Goal: Information Seeking & Learning: Stay updated

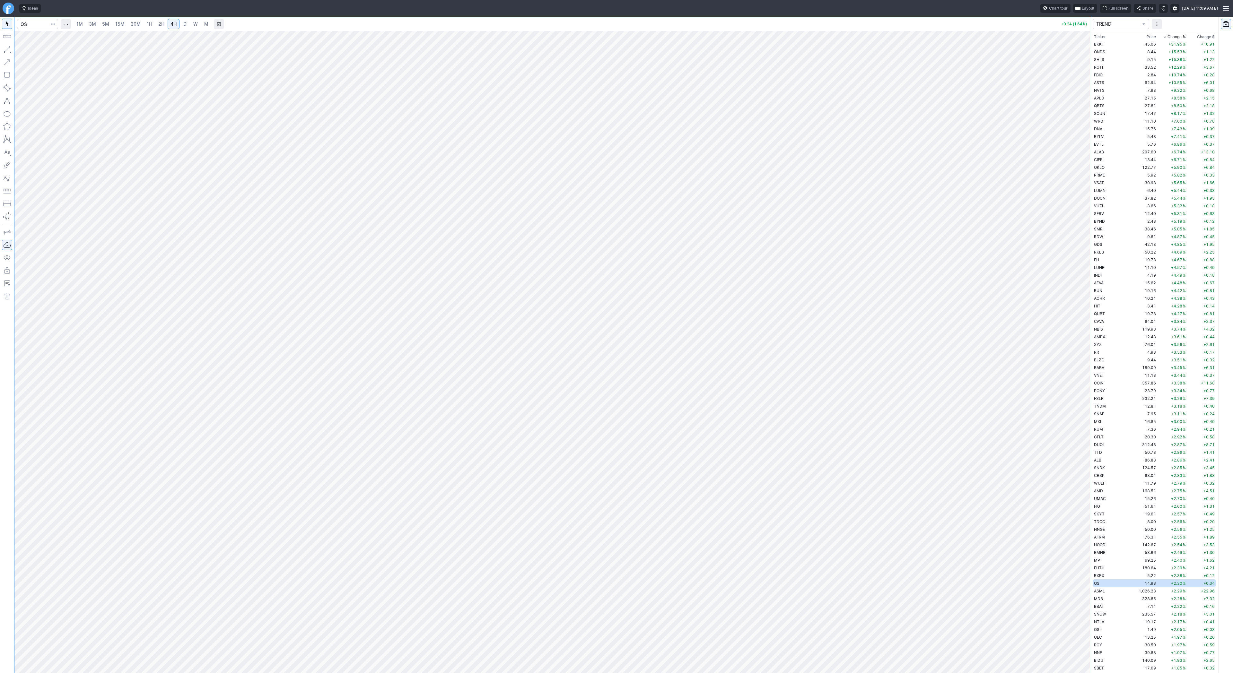
scroll to position [1719, 0]
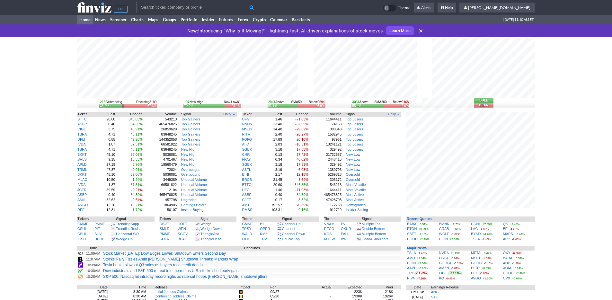
click at [563, 210] on div "2162 Advancing Declining 3199 38.9% 57.6% 197 New High New Low 81 70.9% 29.1% 2…" at bounding box center [306, 218] width 612 height 362
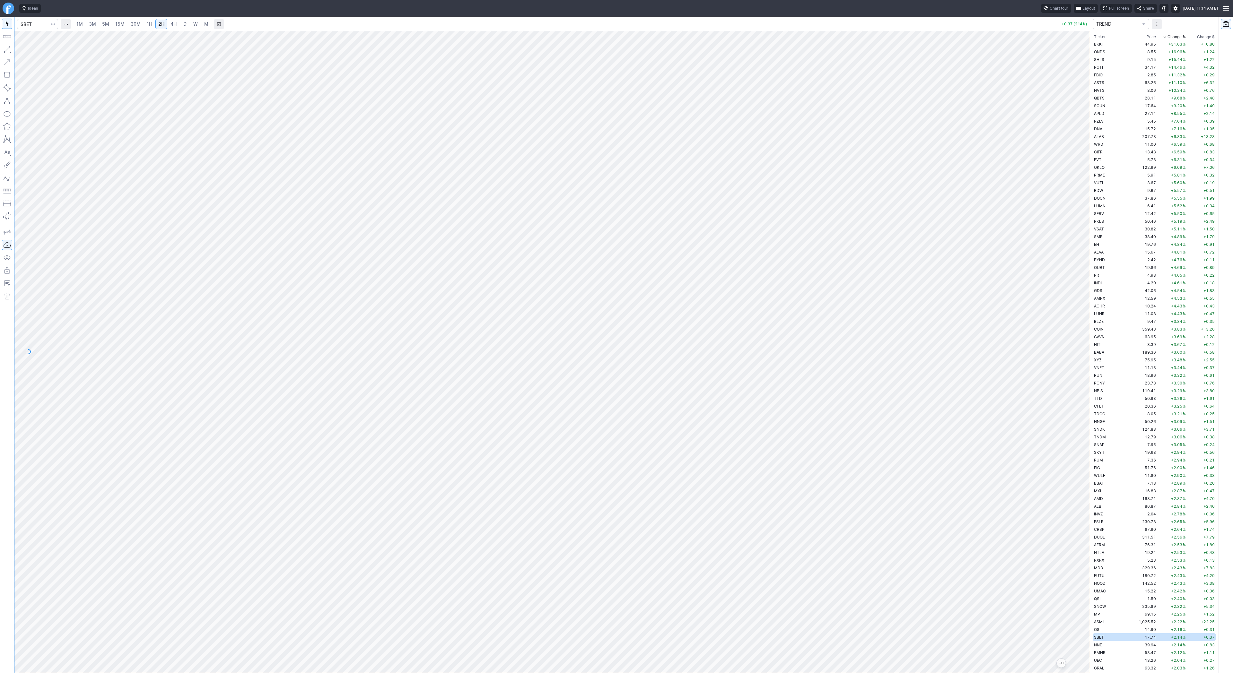
scroll to position [262, 0]
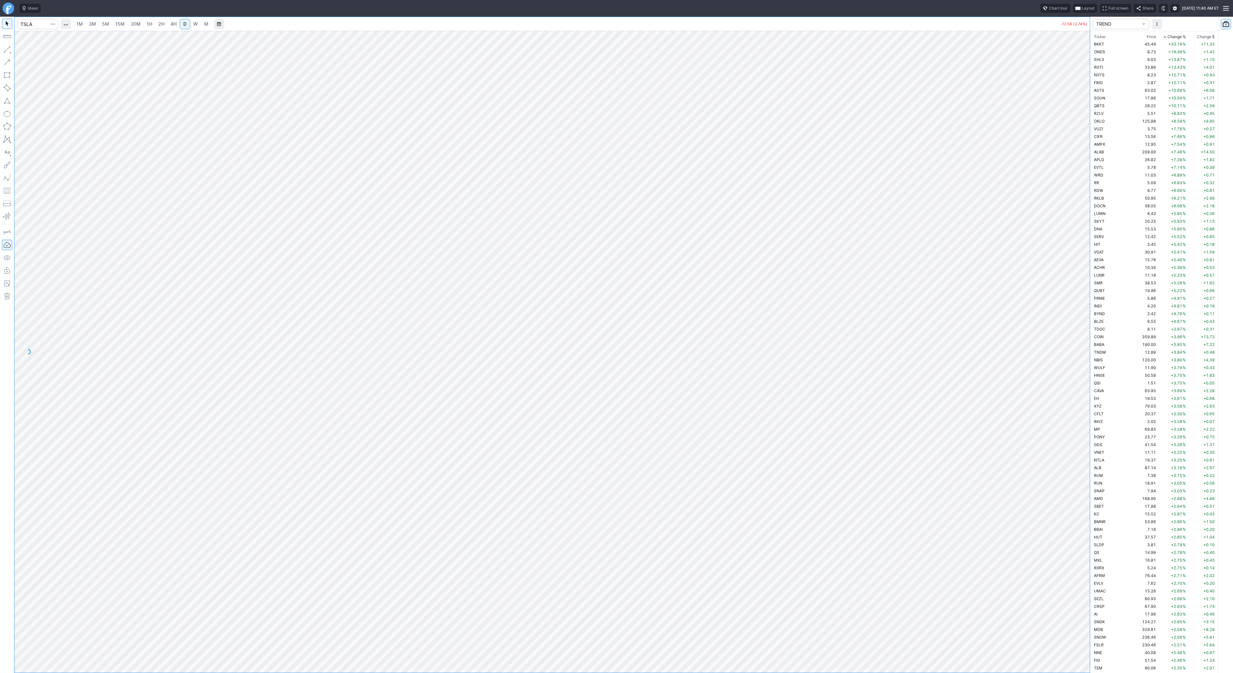
scroll to position [1843, 0]
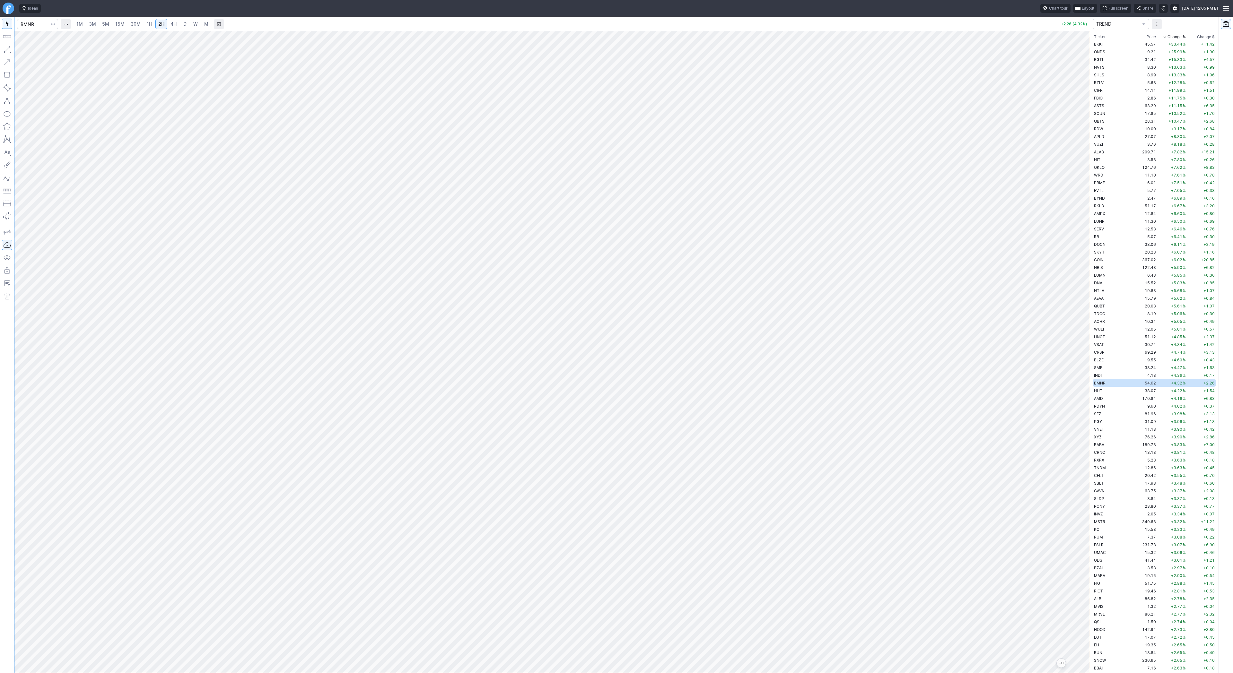
scroll to position [15, 0]
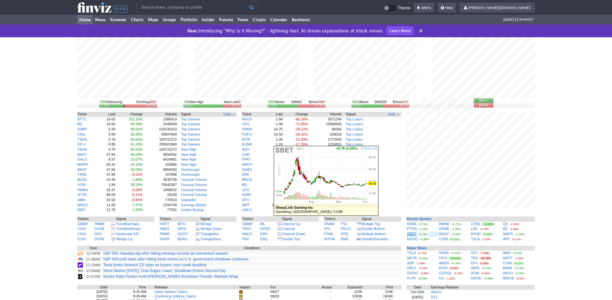
click at [411, 234] on link "SBET" at bounding box center [411, 234] width 9 height 4
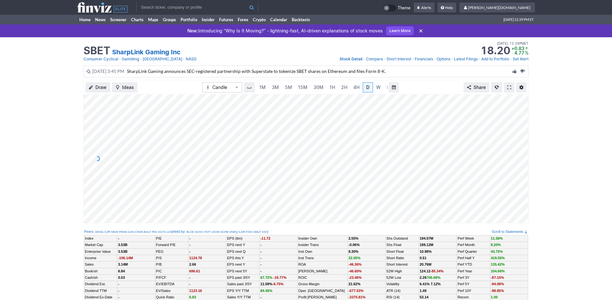
scroll to position [0, 6]
click at [273, 87] on link "3M" at bounding box center [268, 87] width 13 height 10
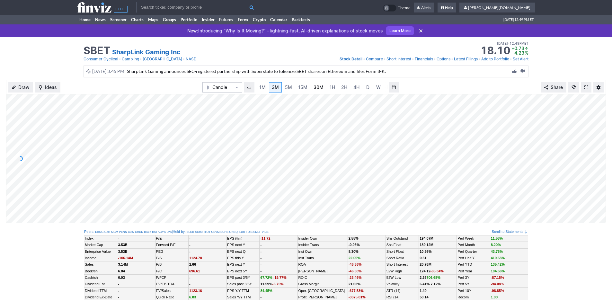
click at [311, 88] on link "30M" at bounding box center [319, 87] width 16 height 10
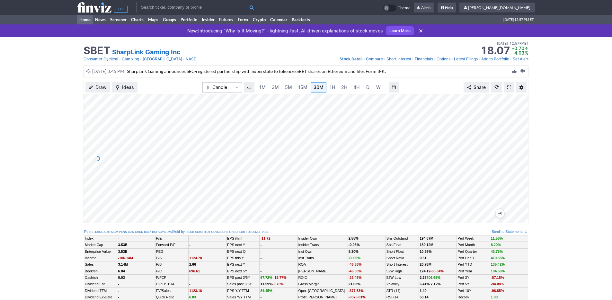
click at [83, 17] on link "Home" at bounding box center [85, 20] width 16 height 10
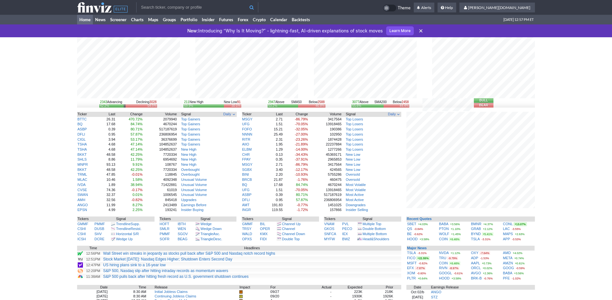
click at [392, 30] on link "Learn More" at bounding box center [400, 30] width 28 height 9
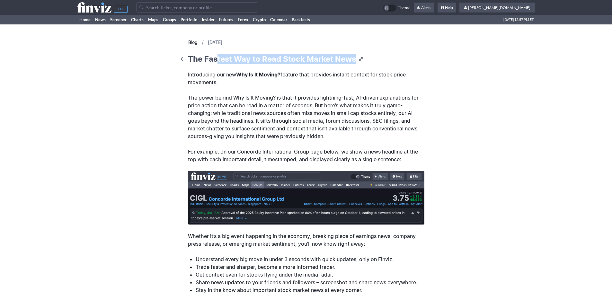
drag, startPoint x: 218, startPoint y: 61, endPoint x: 346, endPoint y: 64, distance: 127.5
click at [346, 64] on div "Blog / [DATE] The Fastest Way to Read Stock Market News Introducing our new Why…" at bounding box center [306, 192] width 236 height 311
click at [337, 86] on p "Introducing our new Why Is It Moving? feature that provides instant context for…" at bounding box center [306, 78] width 236 height 15
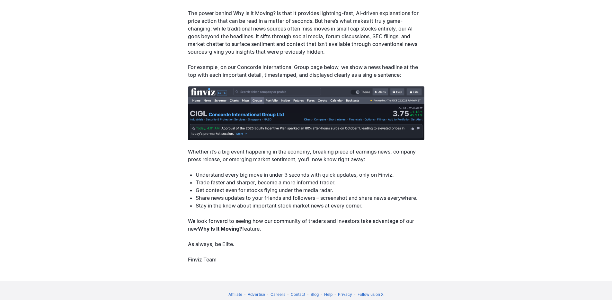
scroll to position [107, 0]
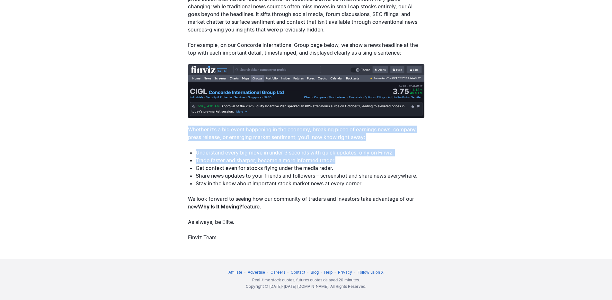
drag, startPoint x: 189, startPoint y: 130, endPoint x: 381, endPoint y: 163, distance: 195.4
click at [381, 163] on div "Introducing our new Why Is It Moving? feature that provides instant context for…" at bounding box center [306, 102] width 236 height 277
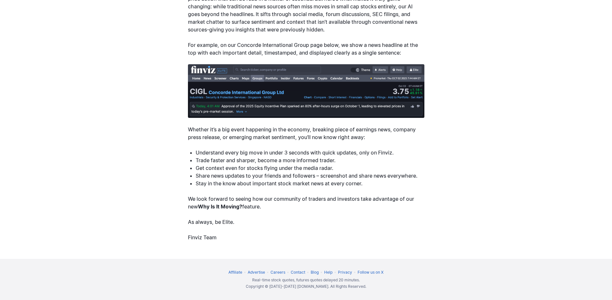
click at [378, 167] on p "Get context even for stocks flying under the media radar." at bounding box center [310, 168] width 229 height 8
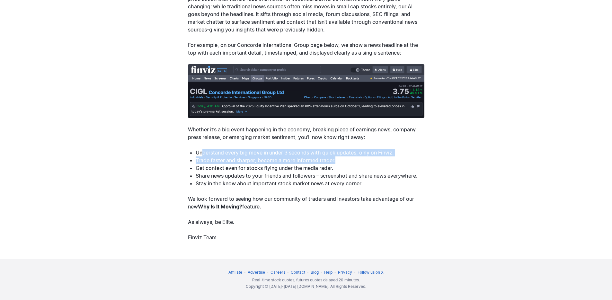
drag, startPoint x: 202, startPoint y: 153, endPoint x: 384, endPoint y: 157, distance: 181.8
click at [384, 157] on ul "Understand every big move in under 3 seconds with quick updates, only on Finviz…" at bounding box center [306, 168] width 236 height 39
click at [366, 162] on p "Trade faster and sharper, become a more informed trader." at bounding box center [310, 160] width 229 height 8
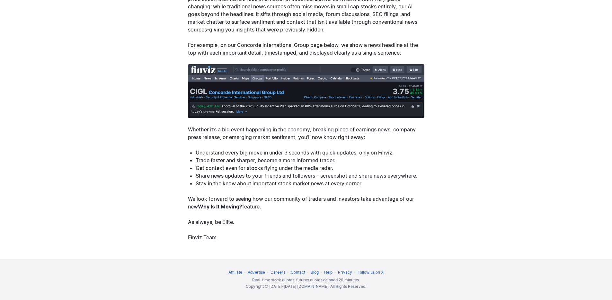
scroll to position [0, 0]
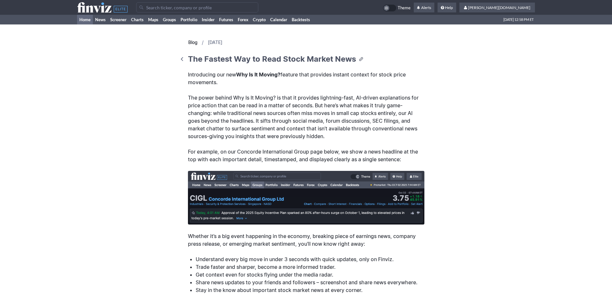
click at [87, 21] on link "Home" at bounding box center [85, 20] width 16 height 10
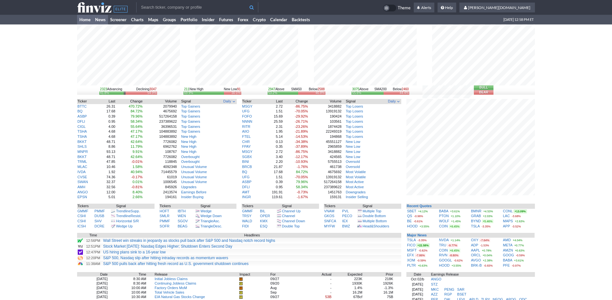
click at [97, 19] on link "News" at bounding box center [100, 20] width 15 height 10
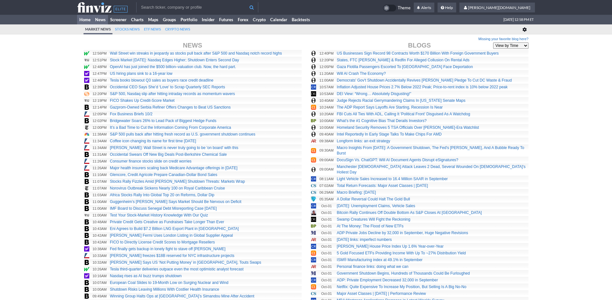
click at [82, 23] on link "Home" at bounding box center [85, 20] width 16 height 10
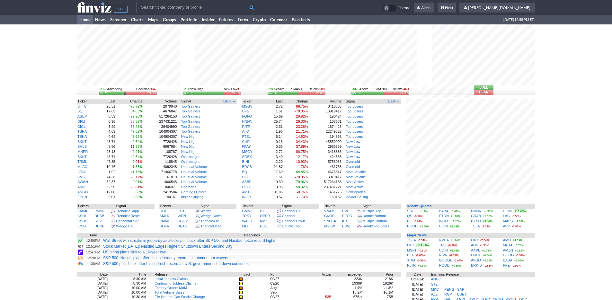
click at [80, 21] on link "Home" at bounding box center [85, 20] width 16 height 10
click at [100, 21] on link "News" at bounding box center [100, 20] width 15 height 10
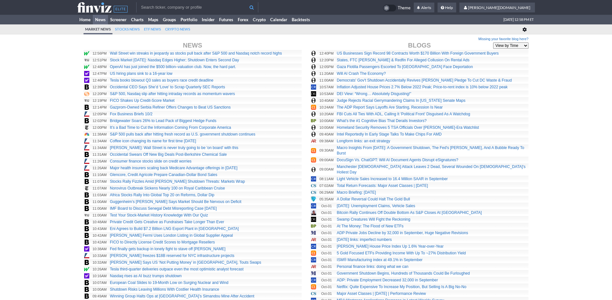
click at [499, 39] on link "Missing your favorite blog here?" at bounding box center [503, 39] width 50 height 5
click at [523, 31] on icon at bounding box center [524, 29] width 5 height 5
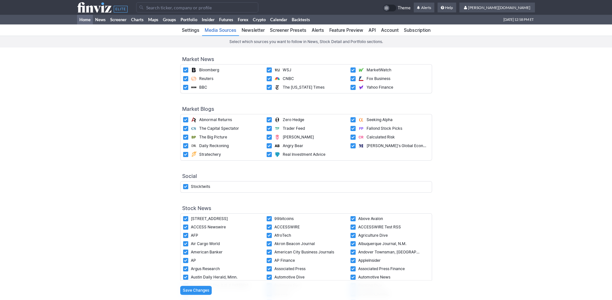
click at [89, 21] on link "Home" at bounding box center [85, 20] width 16 height 10
